Goal: Use online tool/utility: Utilize a website feature to perform a specific function

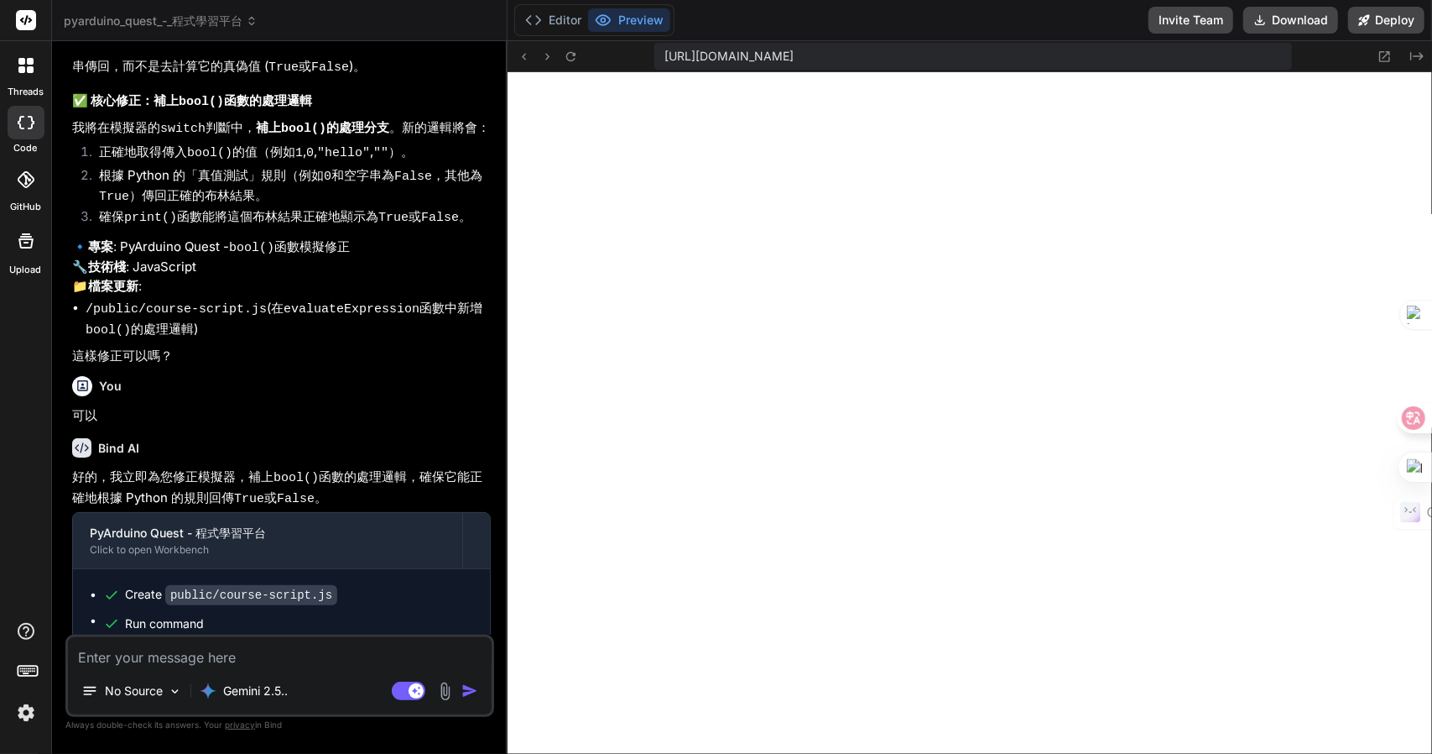
scroll to position [3541, 0]
click at [290, 651] on textarea at bounding box center [280, 652] width 424 height 30
paste textarea "數字比較 找出數字中的最大值 程式碼 執行 numbers = [15, 42, 8, 56] print("最大數字：", [PERSON_NAME](nu…"
type textarea "數字比較 找出數字中的最大值 程式碼 執行 numbers = [15, 42, 8, 56] print("最大數字：", [PERSON_NAME](nu…"
type textarea "x"
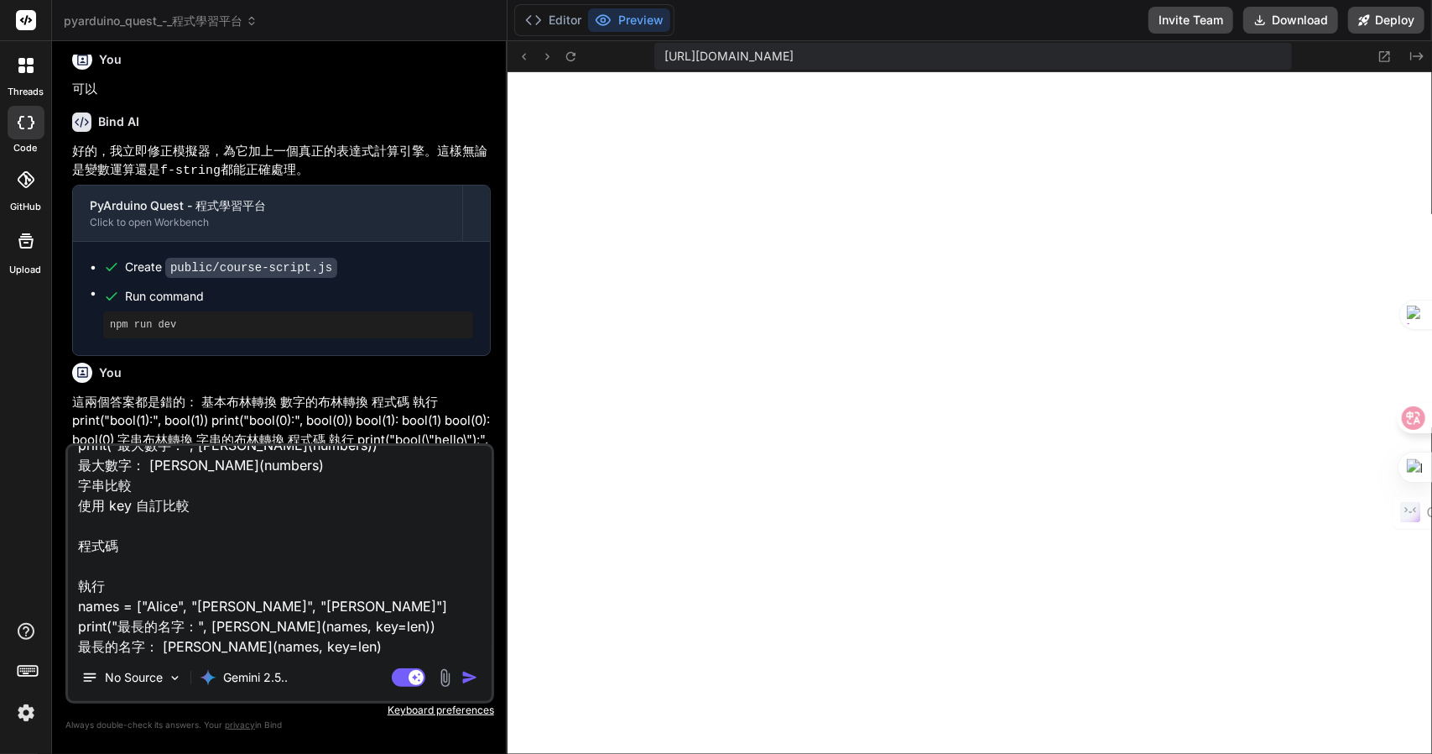
scroll to position [2870, 0]
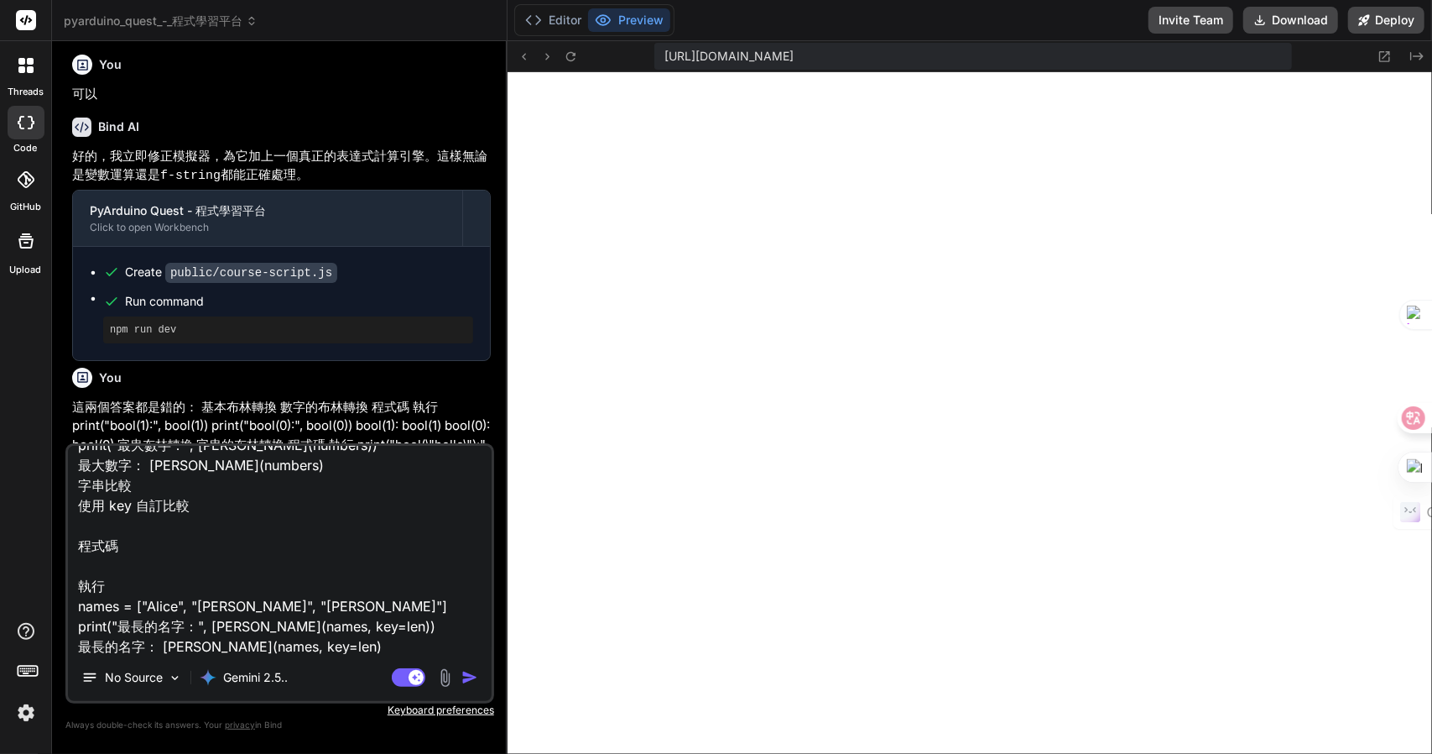
type textarea "數字比較 找出數字中的最大值 程式碼 執行 numbers = [15, 42, 8, 56] print("最大數字：", [PERSON_NAME](nu…"
drag, startPoint x: 67, startPoint y: 357, endPoint x: 198, endPoint y: 358, distance: 130.9
click at [198, 358] on div "You big_number = 12345.67 print("原數字:", big_number) print("四捨五入到十位:", round(big…" at bounding box center [279, 404] width 429 height 698
copy p "這兩個答案都是錯的："
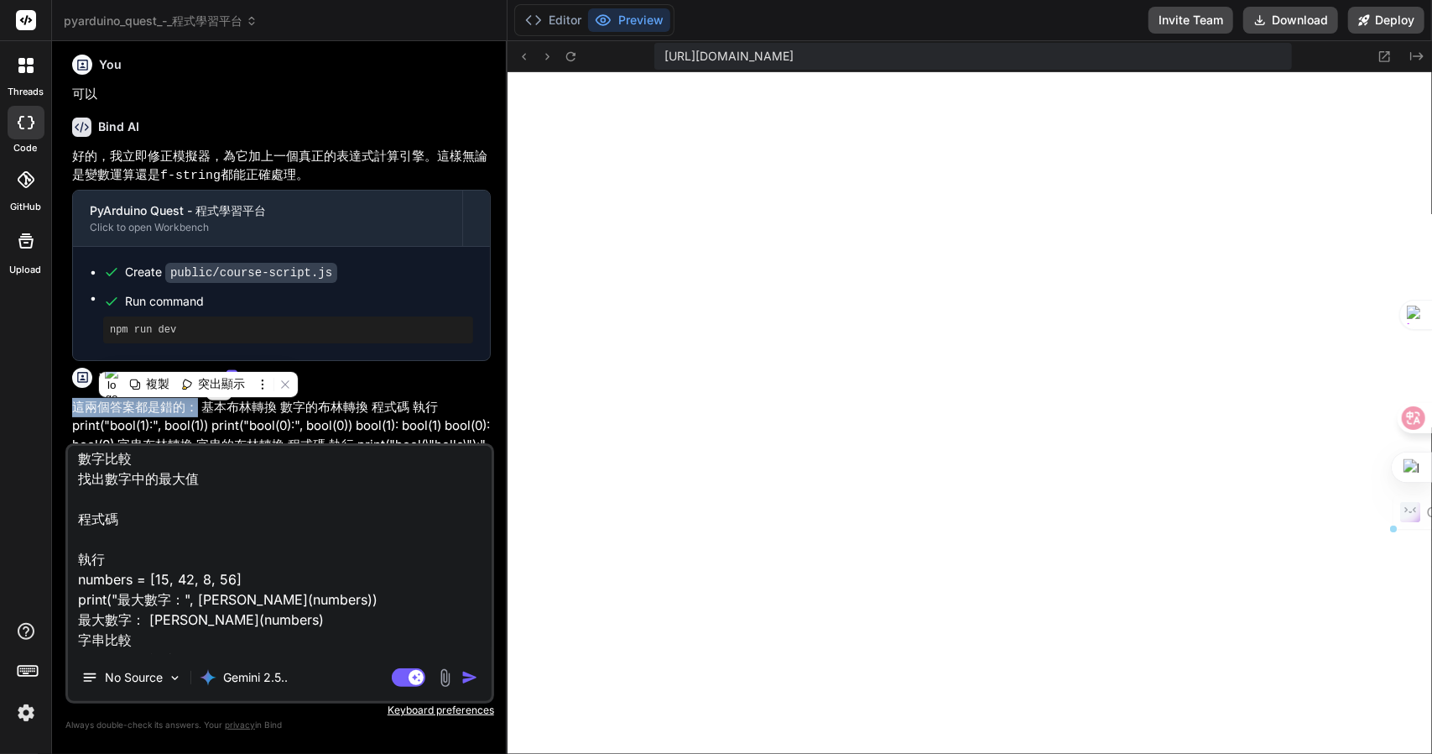
scroll to position [0, 0]
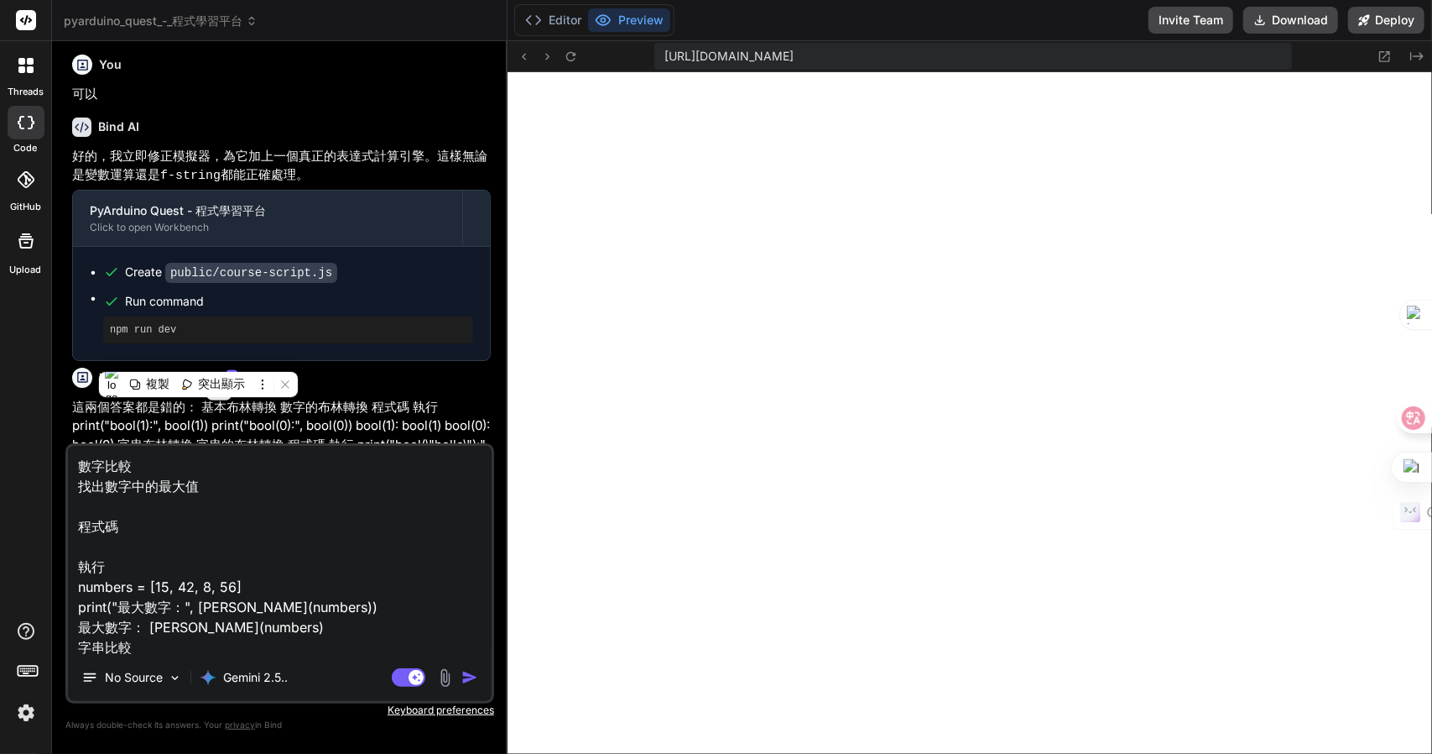
click at [80, 467] on textarea "數字比較 找出數字中的最大值 程式碼 執行 numbers = [15, 42, 8, 56] print("最大數字：", [PERSON_NAME](nu…" at bounding box center [280, 550] width 424 height 208
type textarea "x"
paste textarea "這兩個答案都是錯的："
type textarea "這兩個答案都是錯的： 數字比較 找出數字中的最大值 程式碼 執行 numbers = [15, 42, 8, 56] print("最大數字：", [PERS…"
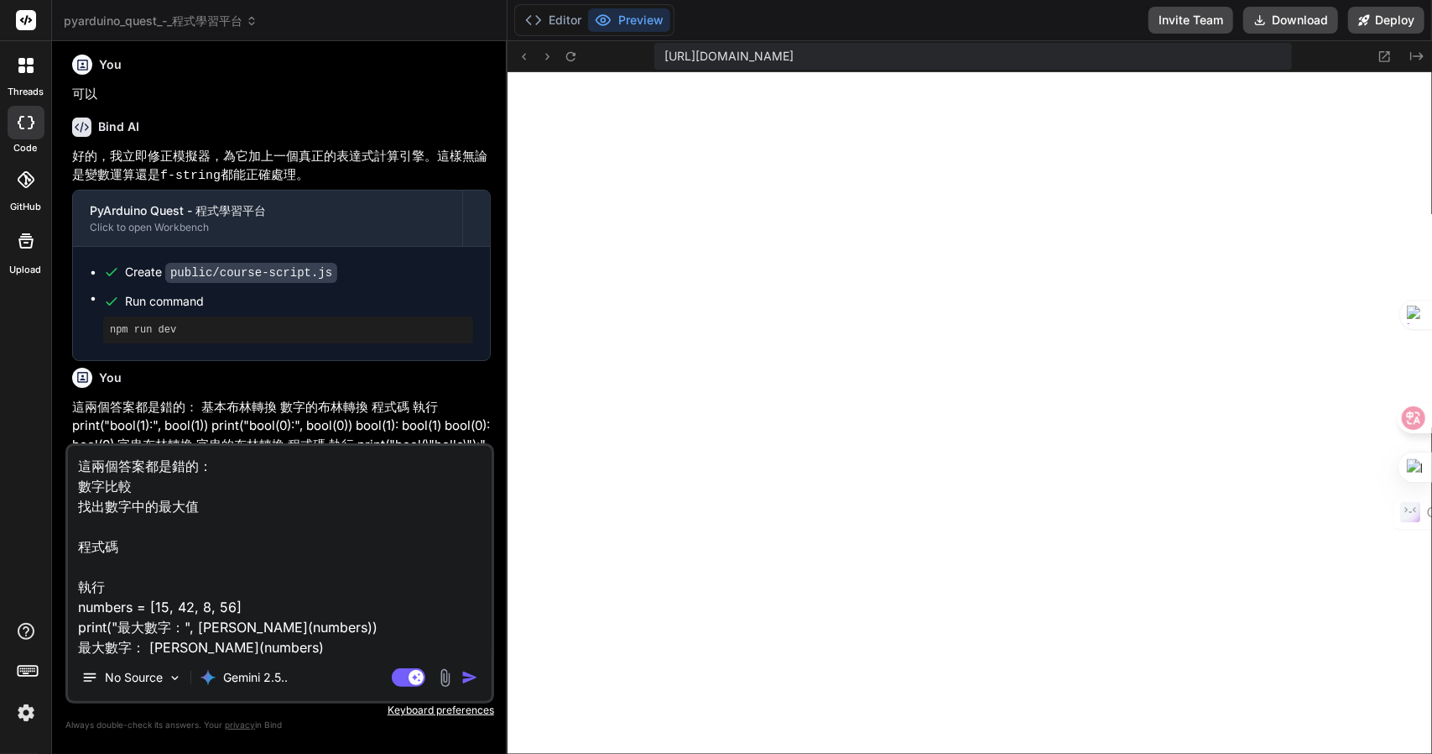
type textarea "x"
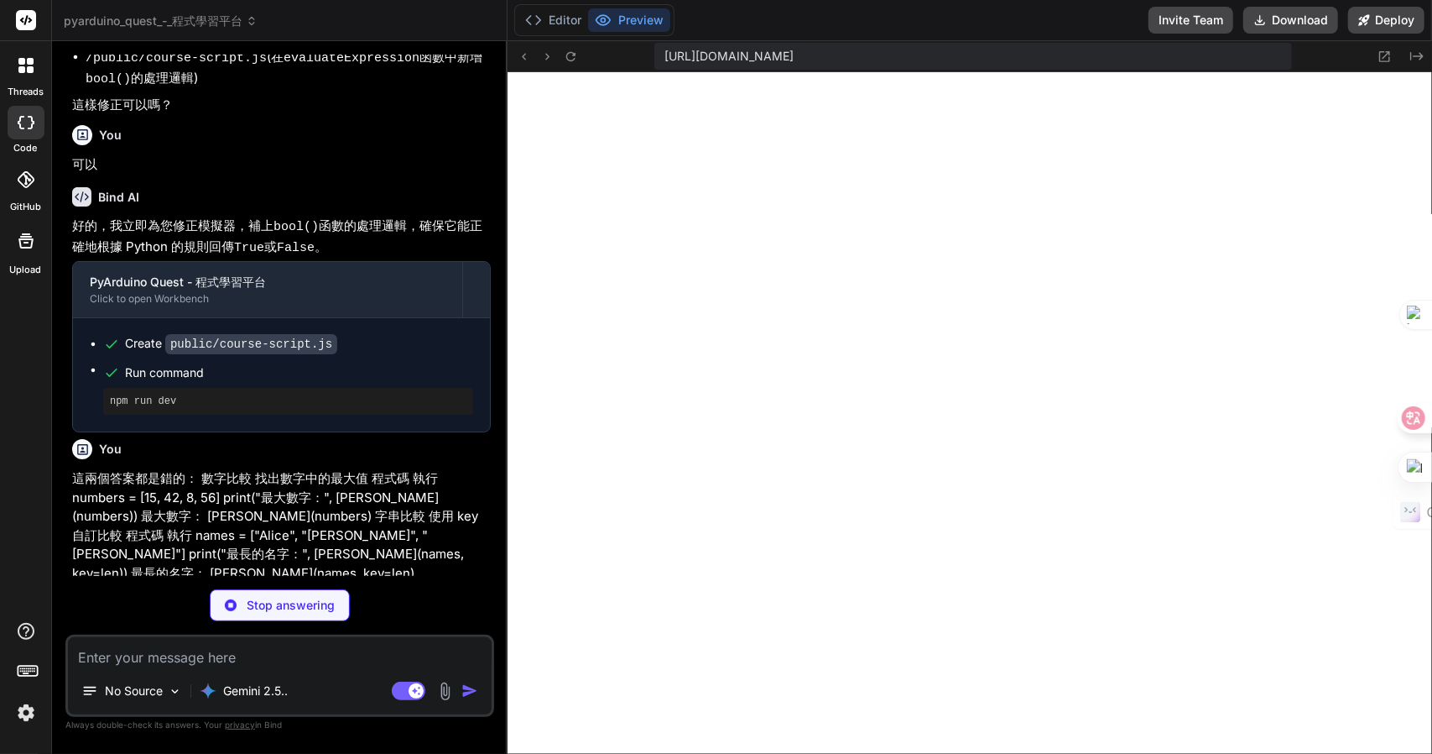
scroll to position [3791, 0]
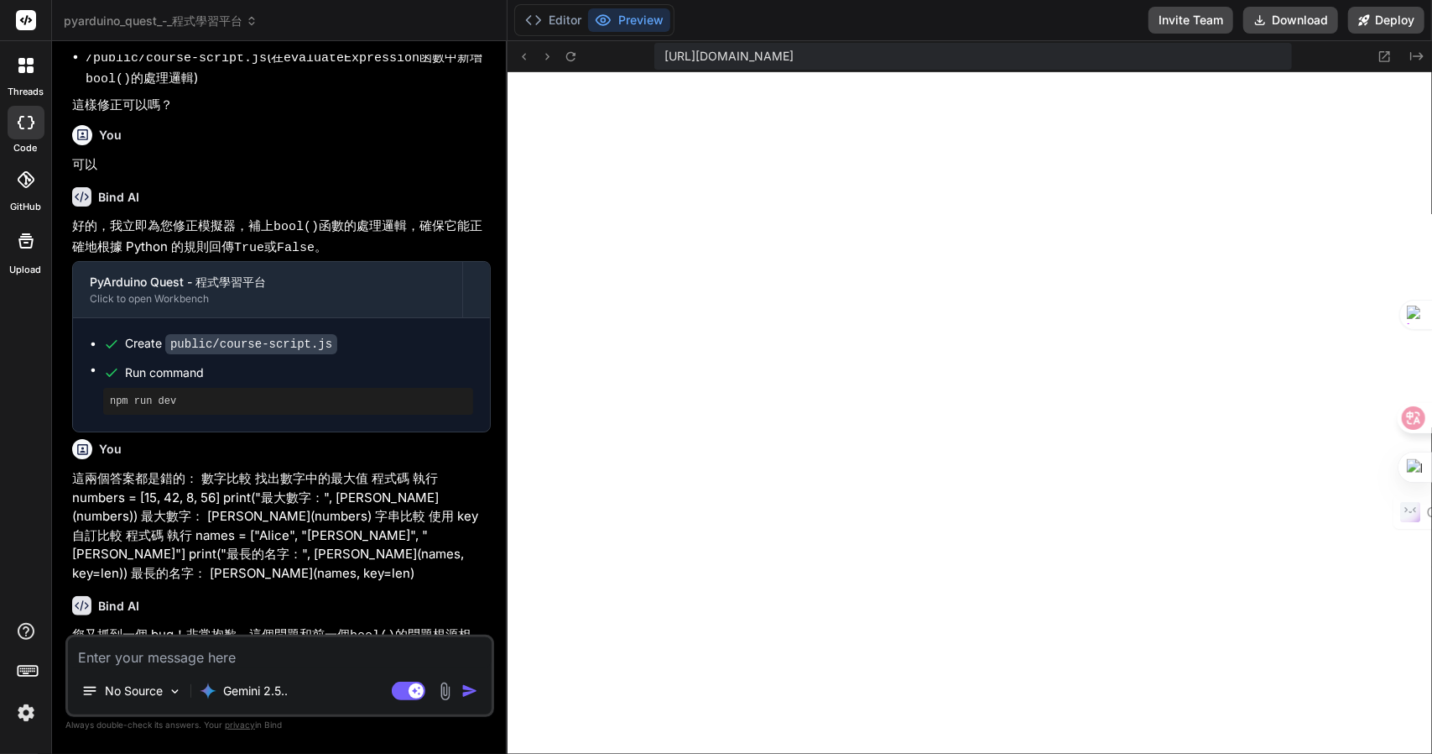
type textarea "x"
